Goal: Find specific page/section: Find specific page/section

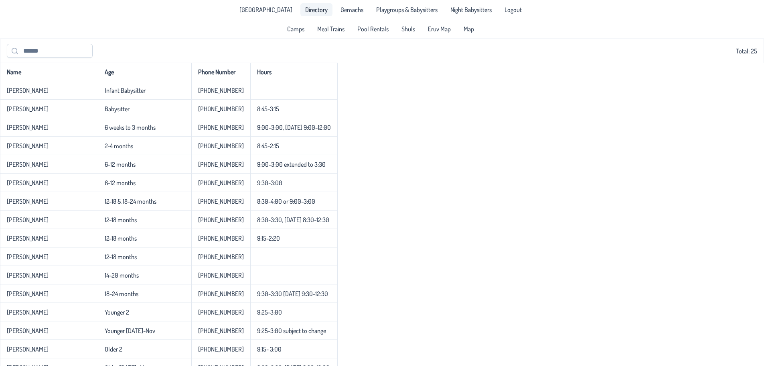
click at [305, 6] on span "Directory" at bounding box center [316, 9] width 22 height 6
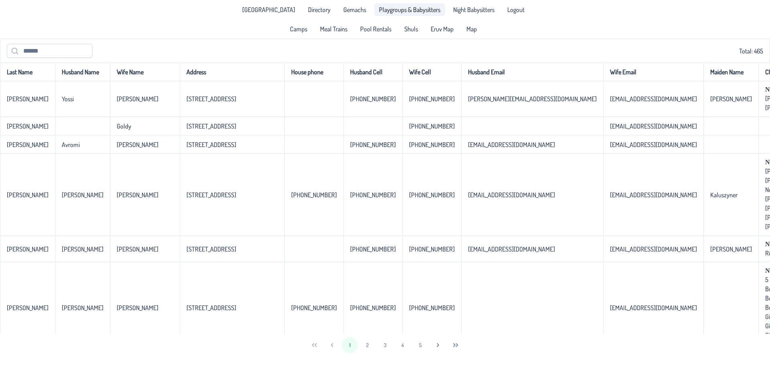
click at [424, 13] on span "Playgroups & Babysitters" at bounding box center [409, 9] width 61 height 6
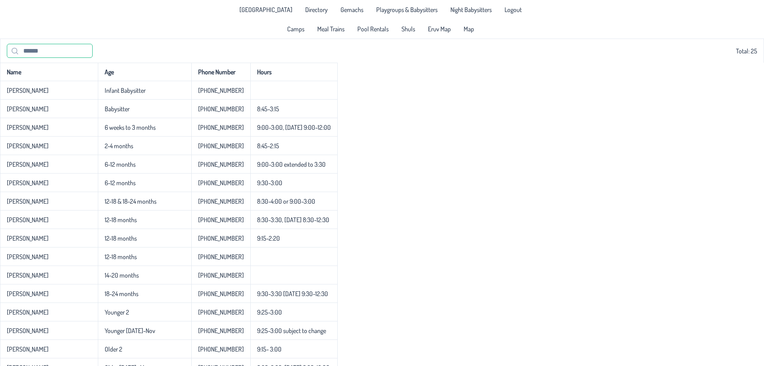
click at [38, 52] on input "text" at bounding box center [50, 51] width 86 height 14
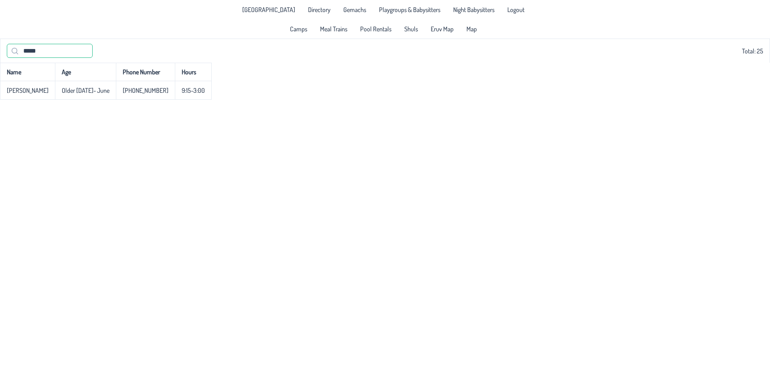
type input "*****"
